Goal: Information Seeking & Learning: Learn about a topic

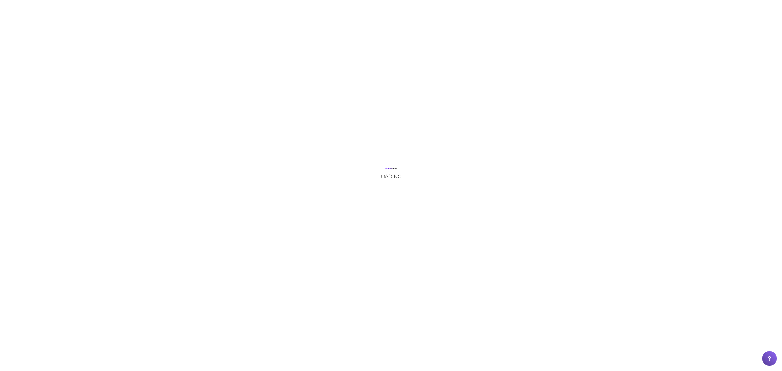
click at [192, 8] on div "Loading..." at bounding box center [391, 185] width 782 height 371
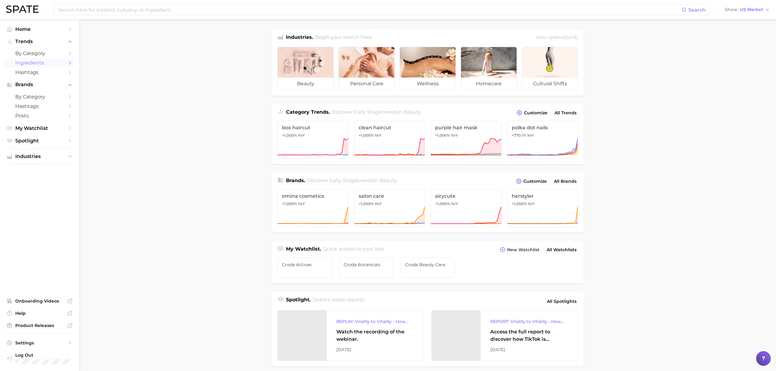
click at [41, 64] on span "Ingredients" at bounding box center [39, 63] width 49 height 6
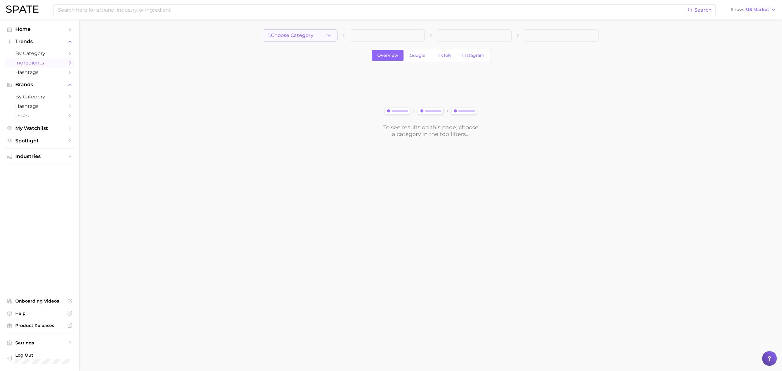
click at [314, 39] on button "1. Choose Category" at bounding box center [300, 35] width 75 height 12
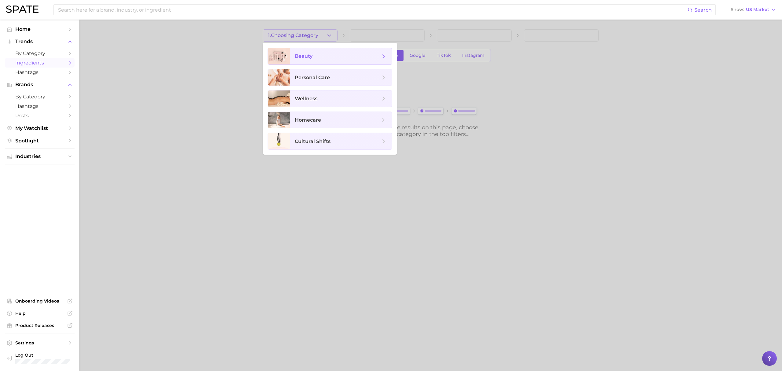
click at [317, 60] on span "beauty" at bounding box center [341, 56] width 102 height 17
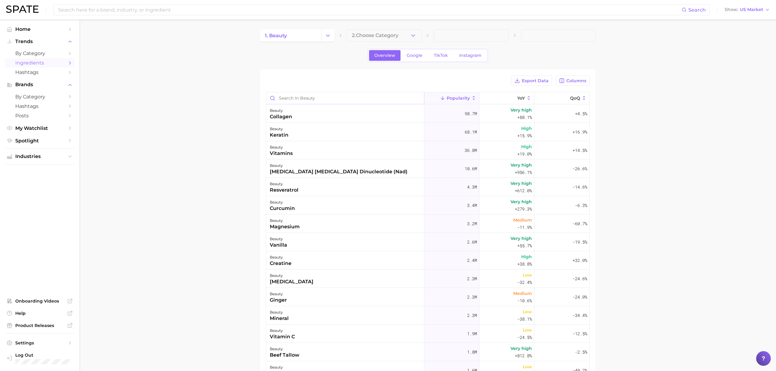
click at [315, 96] on input "Search in beauty" at bounding box center [345, 98] width 158 height 12
click at [326, 204] on div "beauty curcumin" at bounding box center [345, 205] width 158 height 18
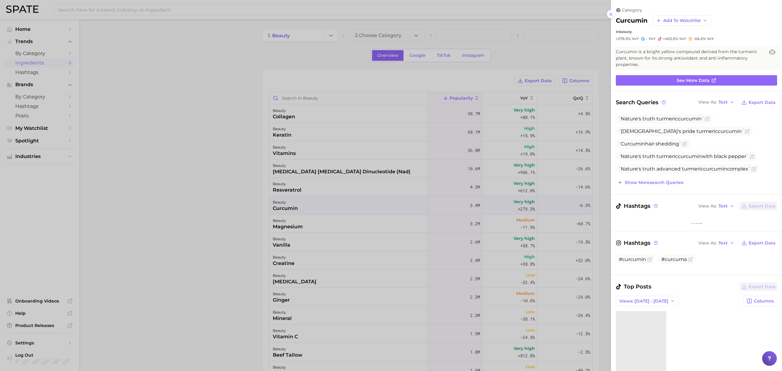
click at [248, 201] on div at bounding box center [391, 185] width 782 height 371
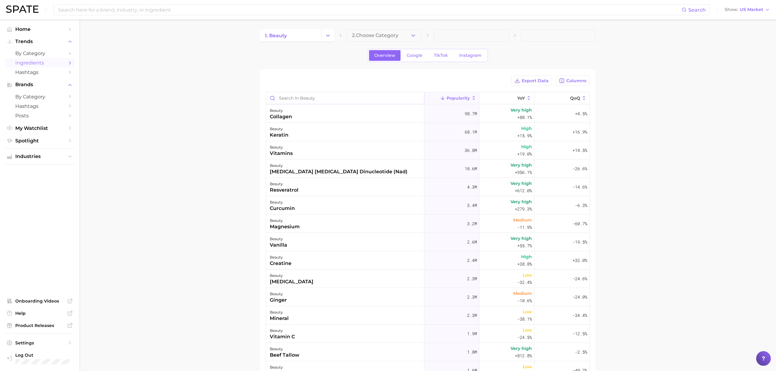
click at [311, 98] on input "Search in beauty" at bounding box center [345, 98] width 158 height 12
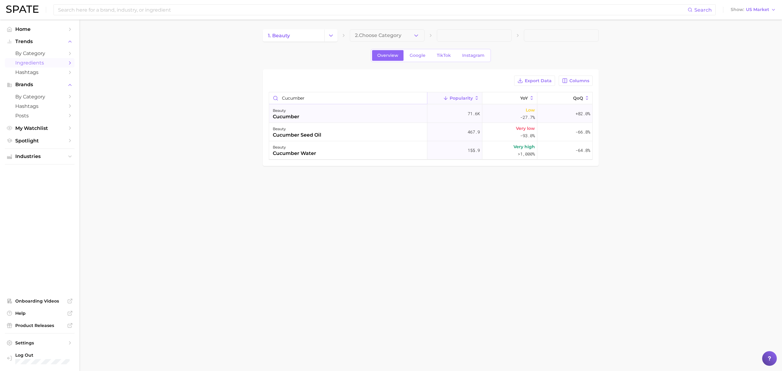
type input "cucumber"
click at [331, 118] on div "beauty cucumber" at bounding box center [348, 114] width 158 height 18
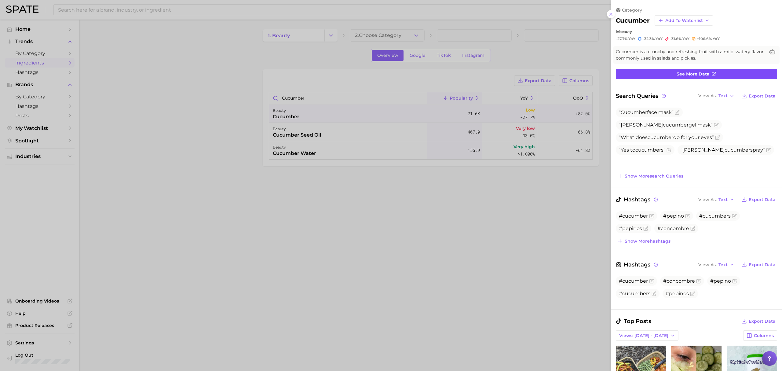
click at [712, 76] on link "See more data" at bounding box center [696, 74] width 161 height 10
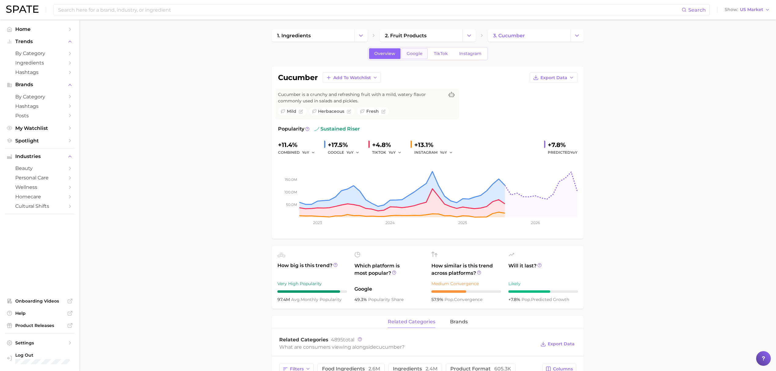
click at [406, 48] on link "Google" at bounding box center [415, 53] width 26 height 11
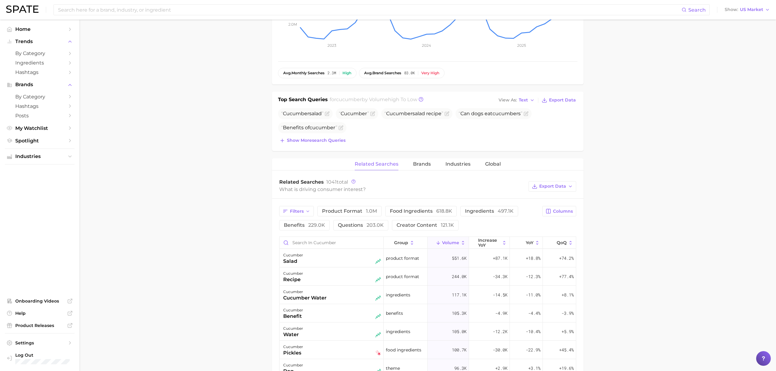
scroll to position [204, 0]
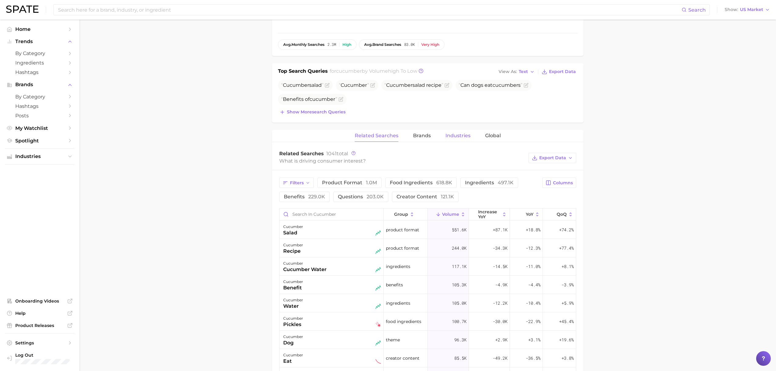
click at [454, 136] on span "Industries" at bounding box center [458, 136] width 25 height 6
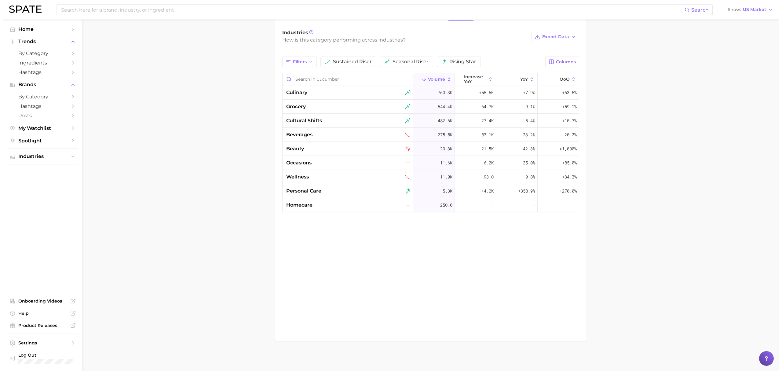
scroll to position [326, 0]
click at [316, 150] on div "beauty" at bounding box center [345, 148] width 124 height 7
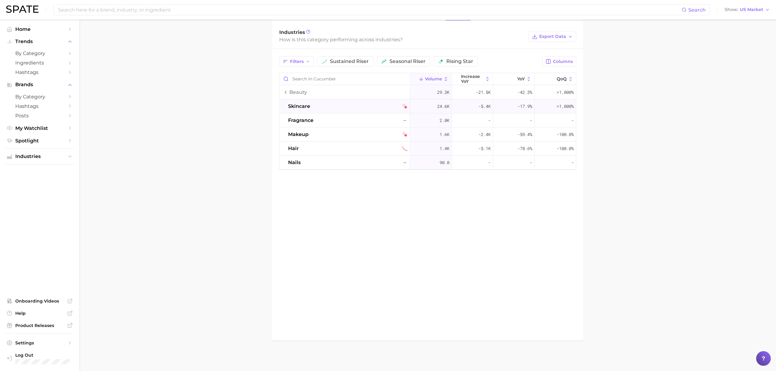
click at [327, 109] on div "skincare" at bounding box center [347, 106] width 119 height 7
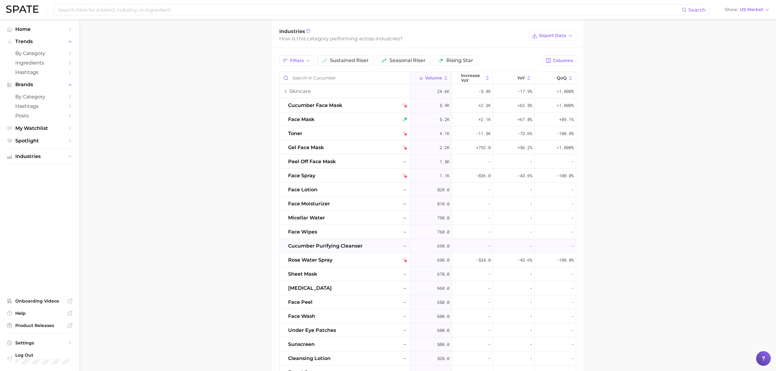
click at [351, 245] on span "cucumber purifying cleanser" at bounding box center [325, 245] width 75 height 7
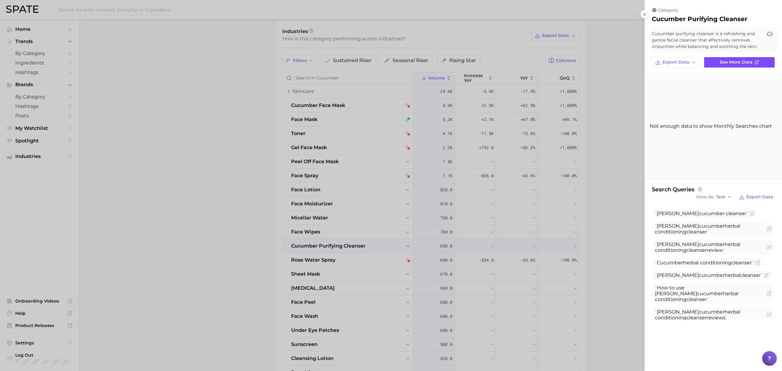
click at [741, 59] on link "See more data" at bounding box center [739, 62] width 71 height 10
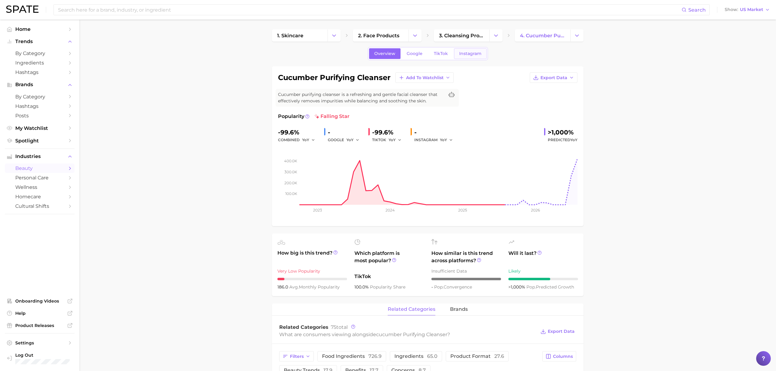
click at [460, 54] on span "Instagram" at bounding box center [470, 53] width 22 height 5
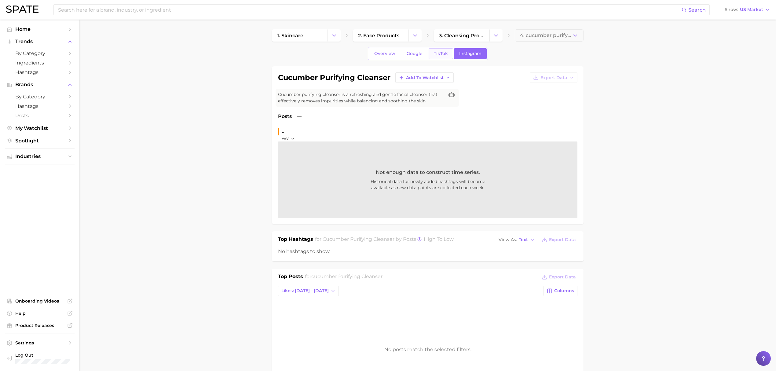
click at [434, 56] on span "TikTok" at bounding box center [441, 53] width 14 height 5
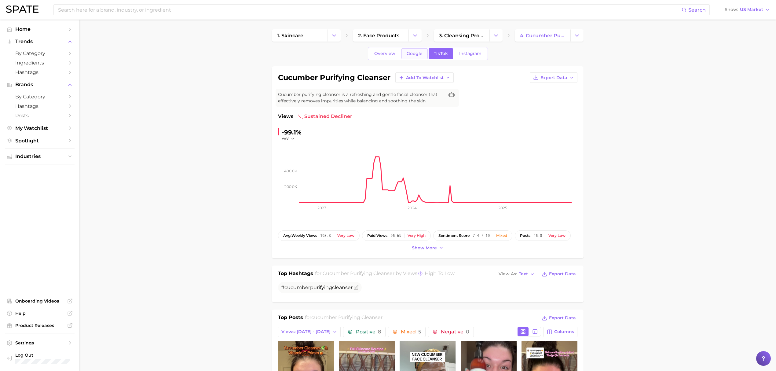
click at [412, 53] on span "Google" at bounding box center [415, 53] width 16 height 5
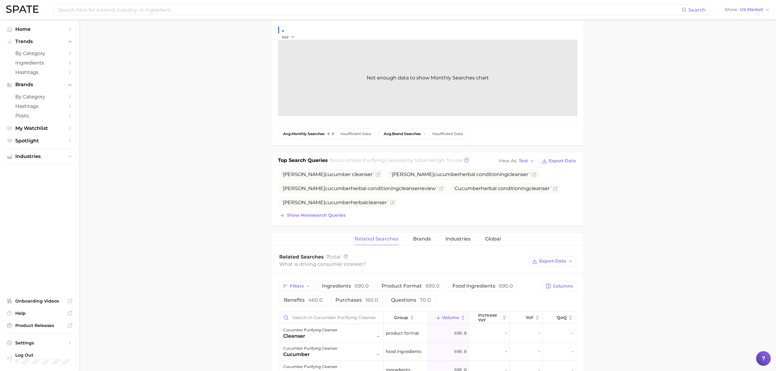
scroll to position [122, 0]
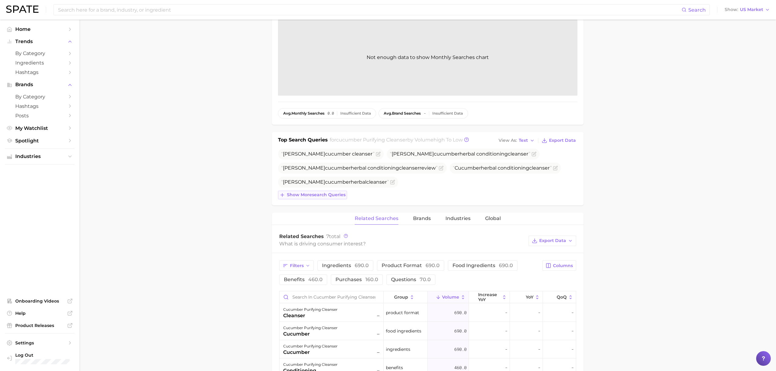
click at [309, 196] on span "Show more search queries" at bounding box center [316, 194] width 59 height 5
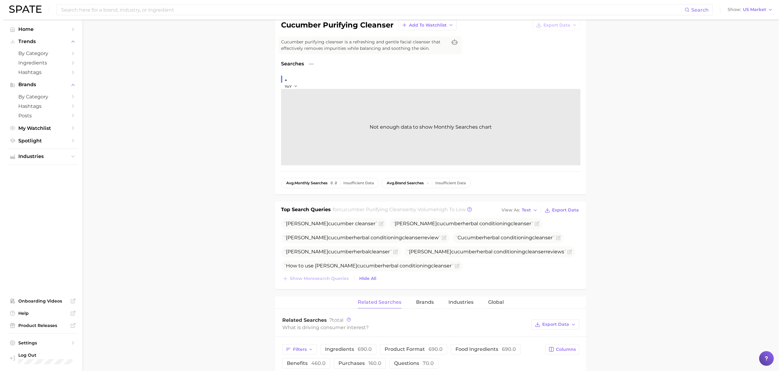
scroll to position [0, 0]
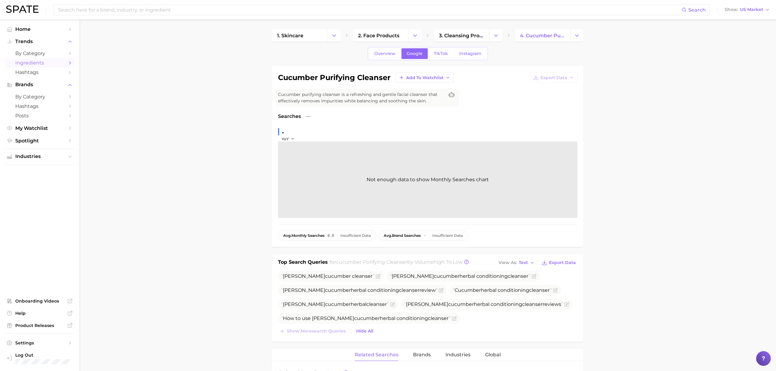
click at [44, 66] on span "Ingredients" at bounding box center [39, 63] width 49 height 6
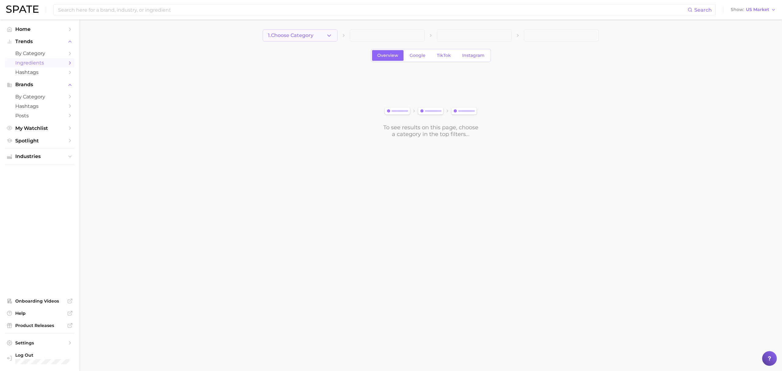
click at [288, 34] on span "1. Choose Category" at bounding box center [291, 36] width 46 height 6
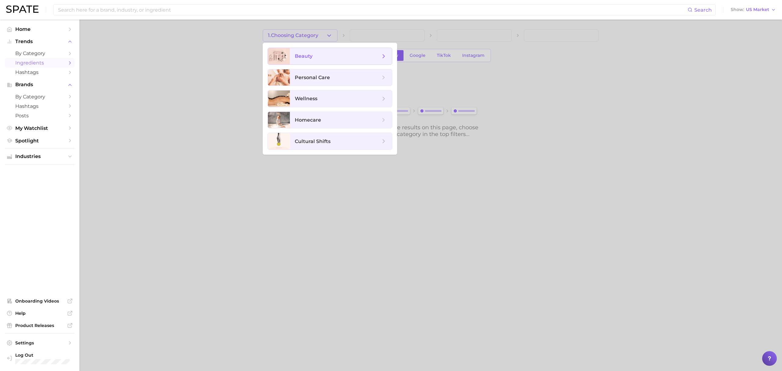
click at [295, 56] on span "beauty" at bounding box center [304, 56] width 18 height 6
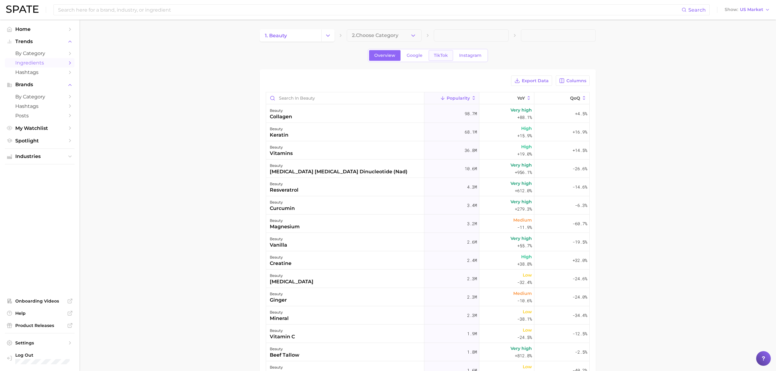
click at [446, 53] on span "TikTok" at bounding box center [441, 55] width 14 height 5
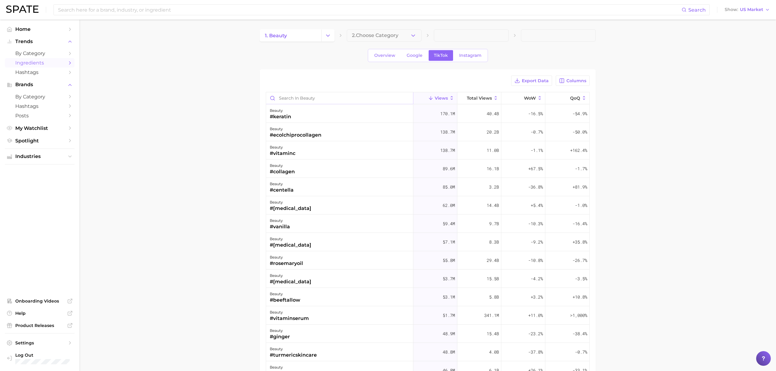
click at [350, 100] on input "Search in beauty" at bounding box center [339, 98] width 147 height 12
click at [390, 34] on span "2. Choose Category" at bounding box center [375, 36] width 46 height 6
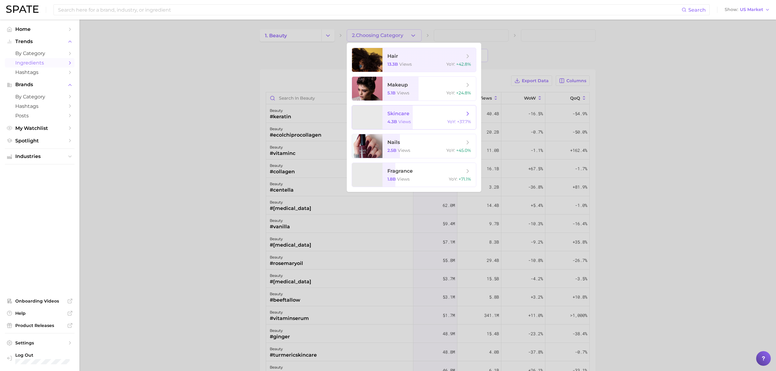
click at [407, 118] on span "skincare 4.3b views YoY : +37.7%" at bounding box center [430, 117] width 94 height 24
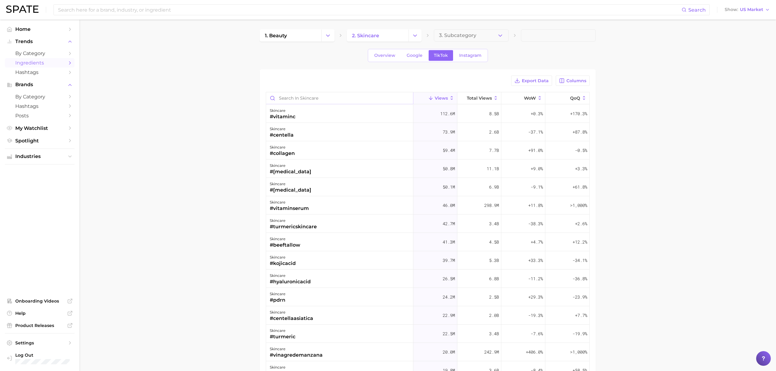
click at [337, 97] on input "Search in skincare" at bounding box center [339, 98] width 147 height 12
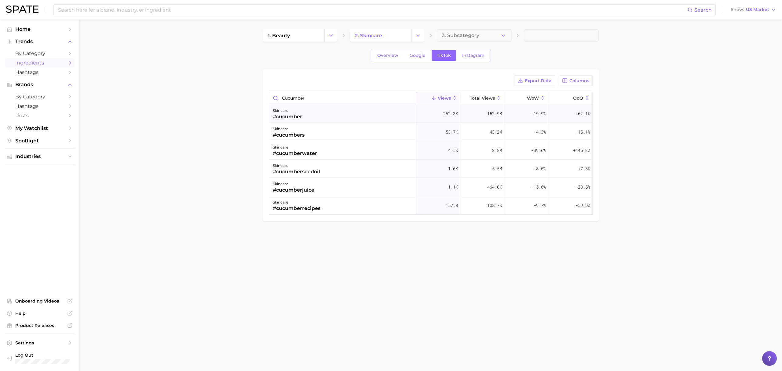
type input "cucumber"
click at [334, 113] on div "skincare #cucumber" at bounding box center [342, 114] width 147 height 18
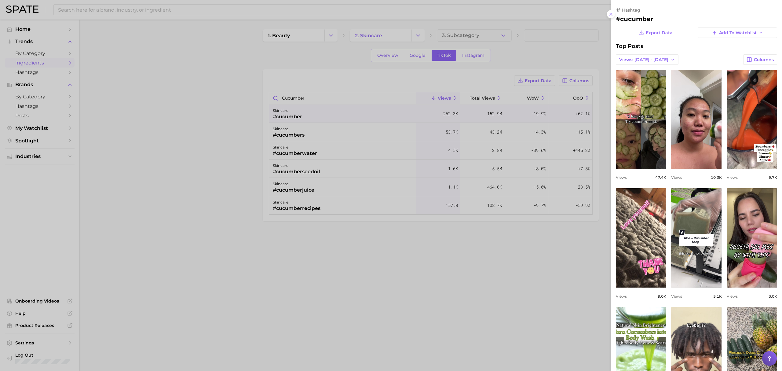
click at [575, 59] on div at bounding box center [391, 185] width 782 height 371
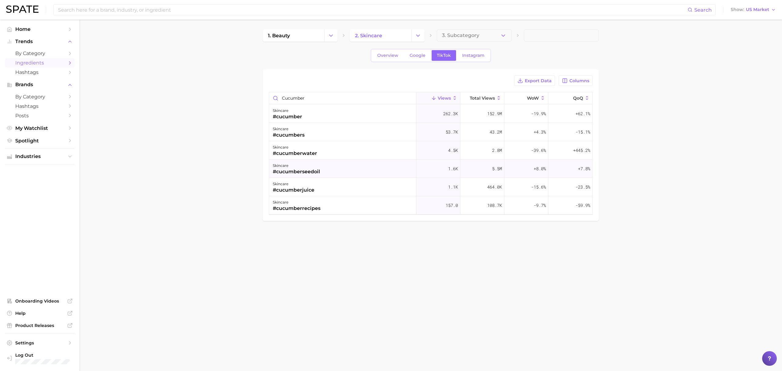
click at [335, 172] on div "skincare #cucumberseedoil" at bounding box center [342, 169] width 147 height 18
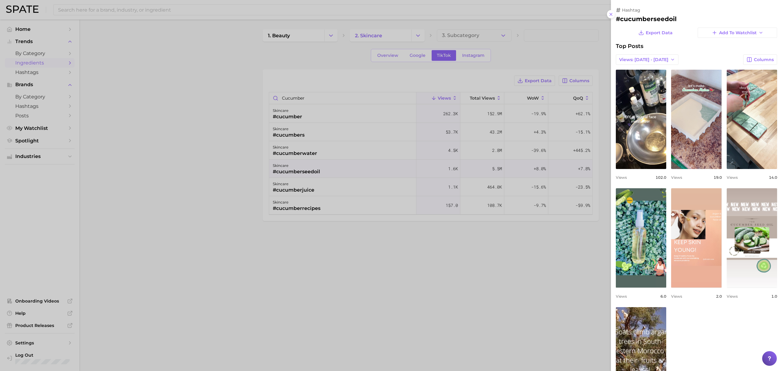
click at [503, 272] on div at bounding box center [391, 185] width 782 height 371
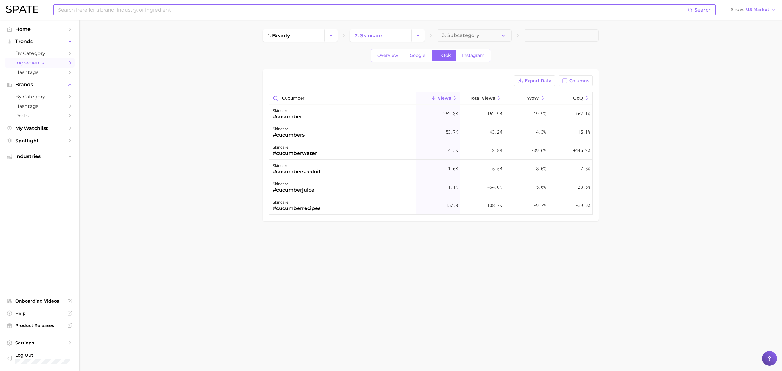
click at [167, 14] on input at bounding box center [372, 10] width 630 height 10
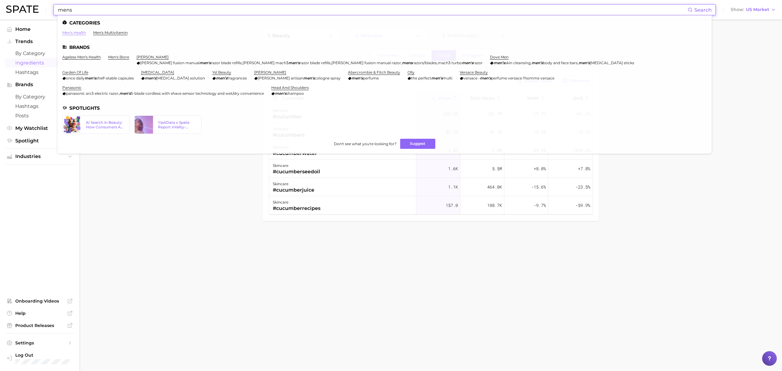
type input "mens"
click at [78, 31] on link "men's health" at bounding box center [74, 32] width 24 height 5
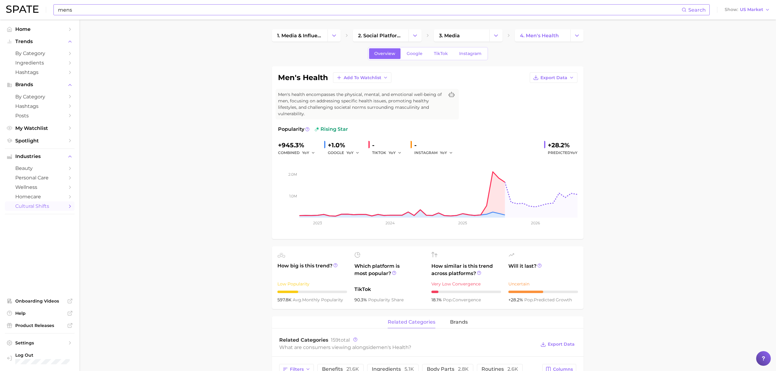
click at [116, 12] on input "mens" at bounding box center [369, 10] width 624 height 10
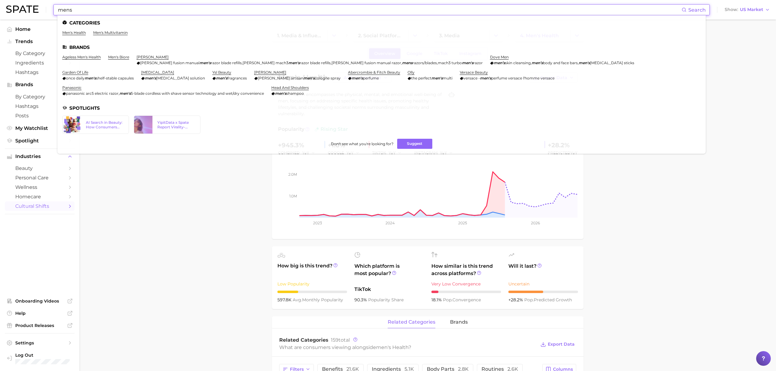
click at [116, 12] on input "mens" at bounding box center [369, 10] width 624 height 10
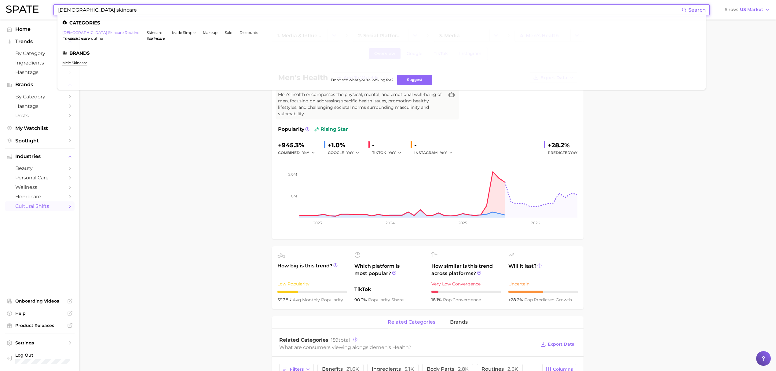
type input "[DEMOGRAPHIC_DATA] skincare"
click at [79, 33] on link "[DEMOGRAPHIC_DATA] skincare routine" at bounding box center [100, 32] width 77 height 5
